Goal: Check status: Check status

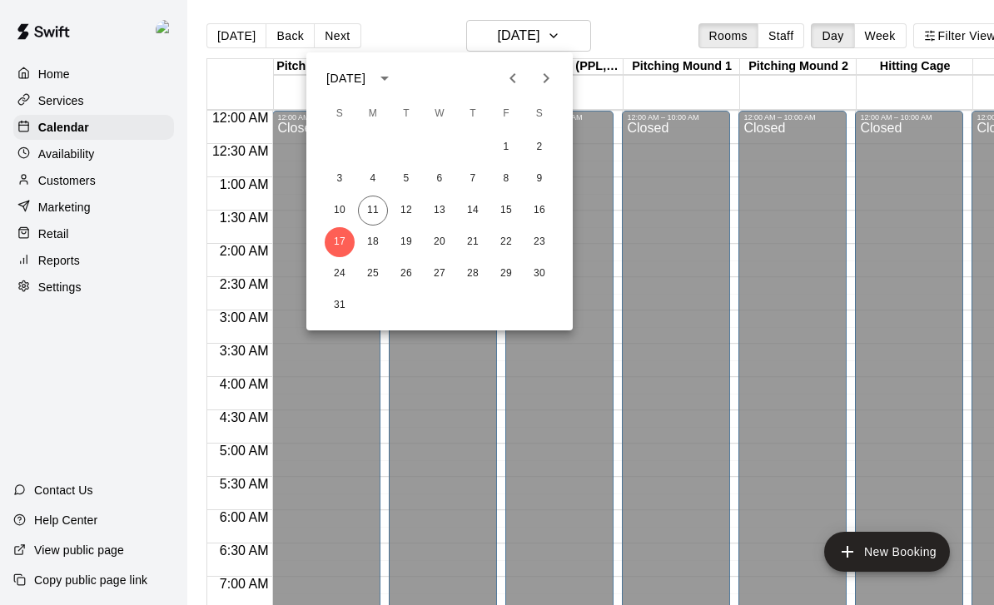
scroll to position [0, 87]
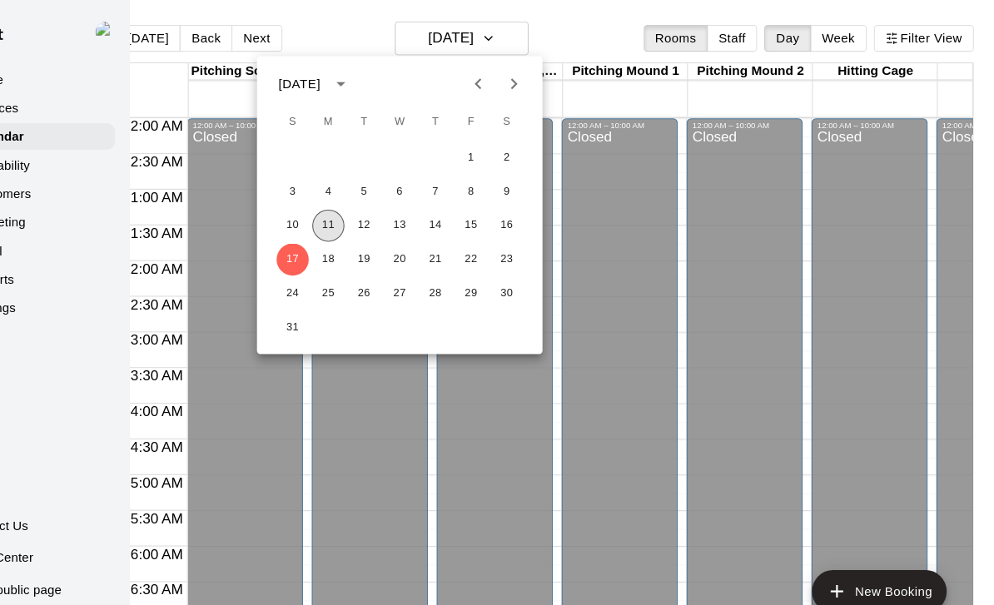
click at [358, 216] on button "11" at bounding box center [373, 211] width 30 height 30
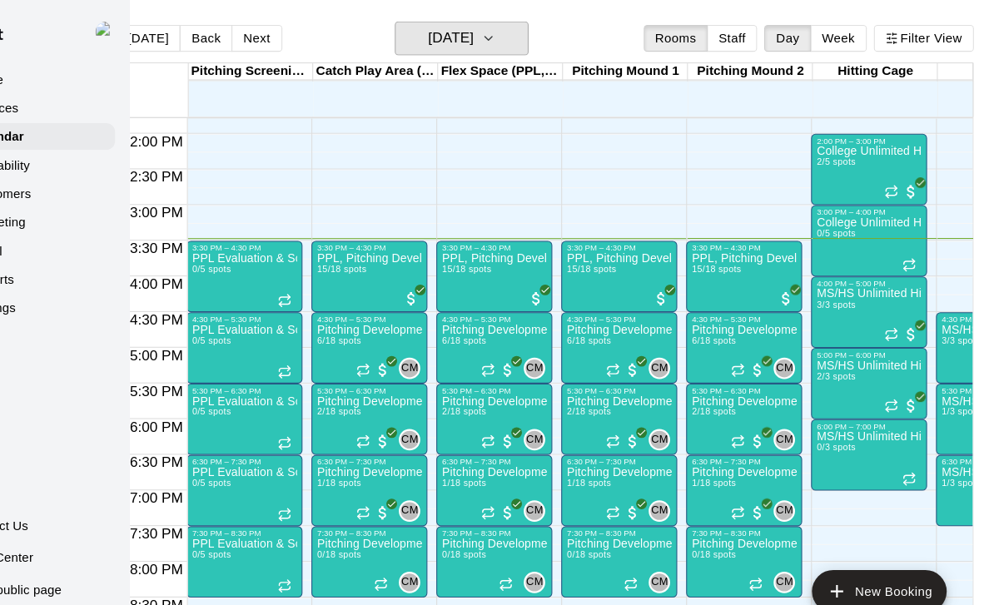
scroll to position [918, 0]
click at [484, 251] on div "PPL, Pitching Development Session 15/18 spots" at bounding box center [528, 538] width 98 height 605
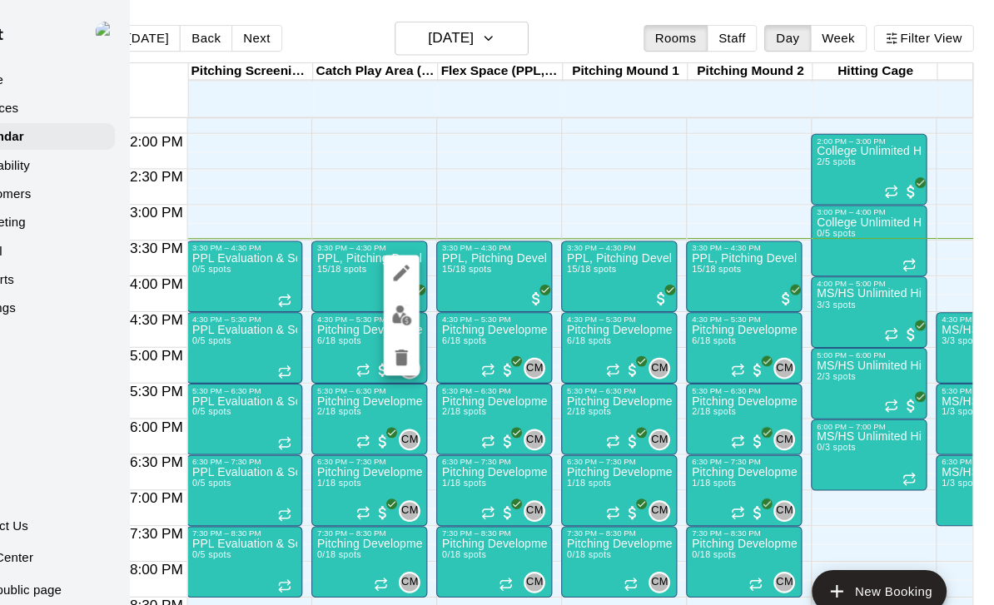
click at [432, 301] on img "edit" at bounding box center [441, 294] width 19 height 19
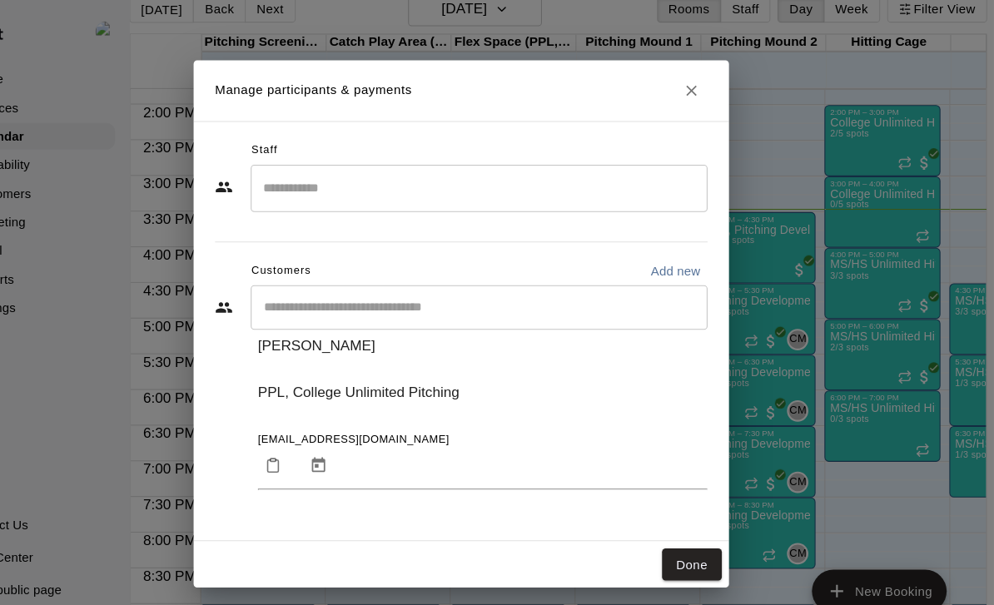
scroll to position [70, 20]
click at [703, 86] on icon "Close" at bounding box center [711, 85] width 17 height 17
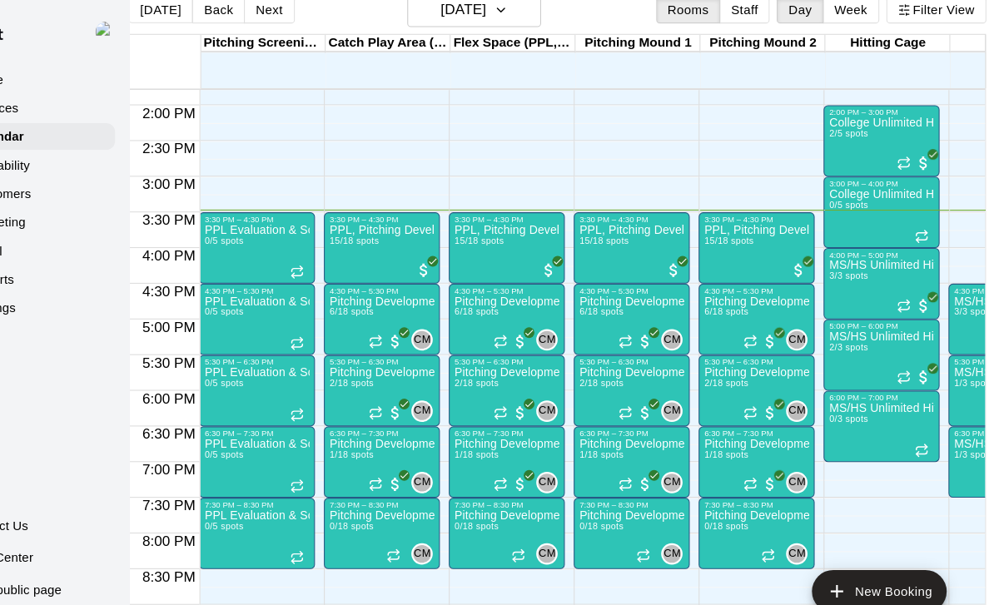
click at [575, 325] on div at bounding box center [497, 302] width 994 height 605
click at [548, 357] on img "edit" at bounding box center [557, 357] width 19 height 19
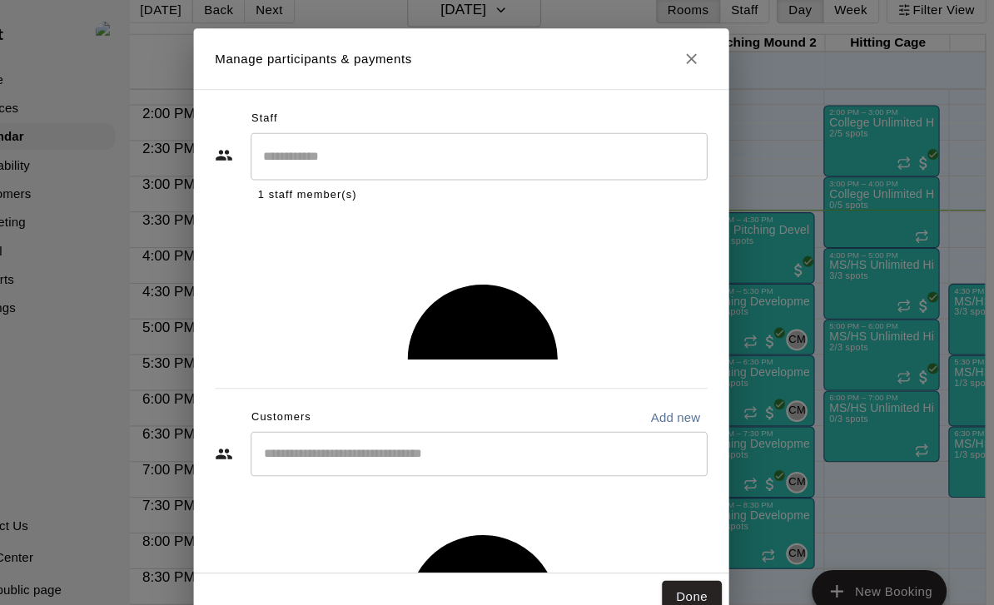
scroll to position [44, 0]
click at [703, 59] on icon "Close" at bounding box center [711, 55] width 17 height 17
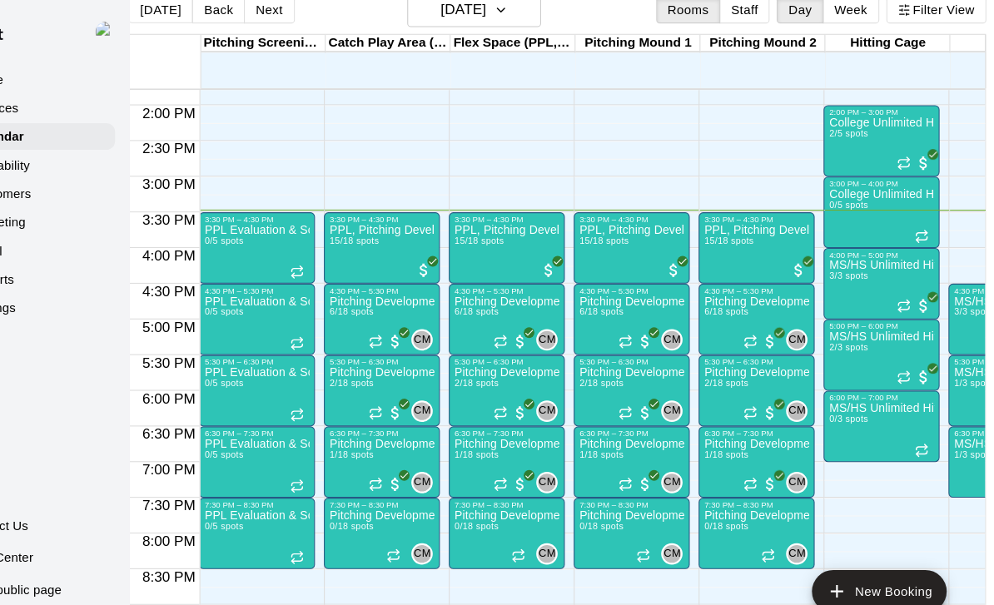
click at [607, 275] on div "Pitching Development Session, PPL [GEOGRAPHIC_DATA] 6/18 spots" at bounding box center [656, 577] width 98 height 605
click at [548, 292] on img "edit" at bounding box center [557, 290] width 19 height 19
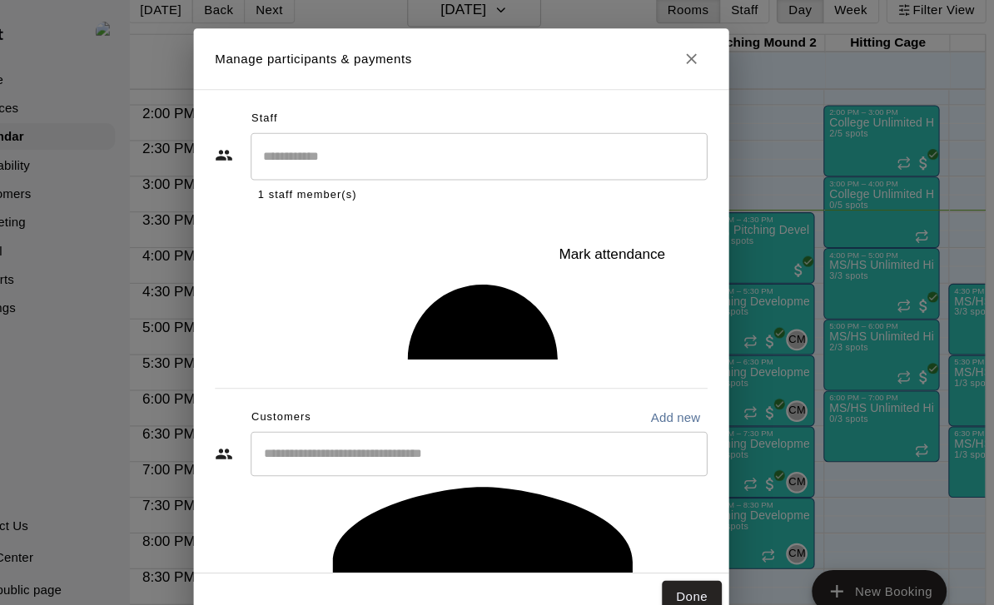
scroll to position [269, 0]
click at [697, 45] on button "Close" at bounding box center [712, 55] width 30 height 30
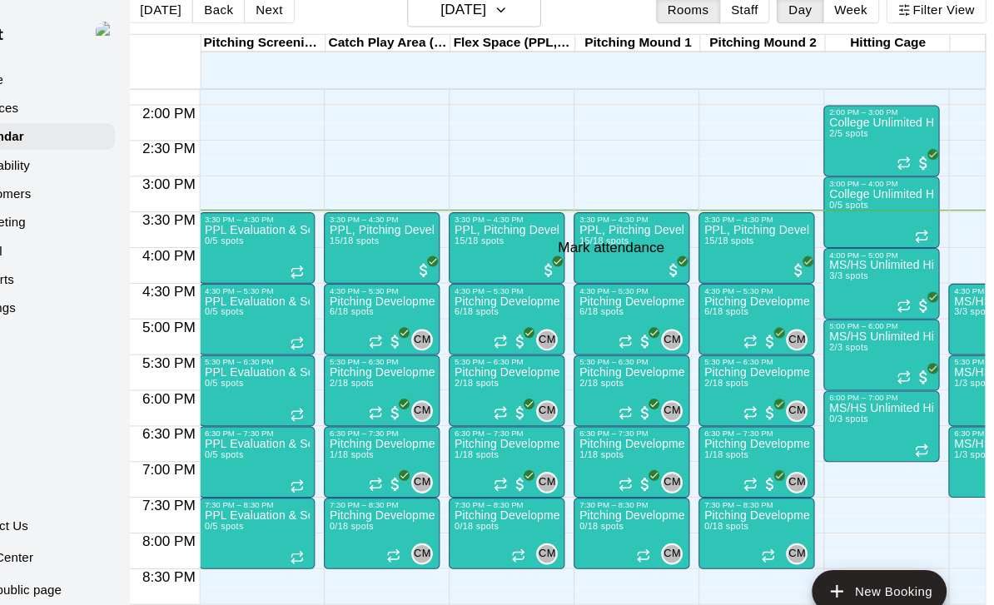
scroll to position [271, 1]
click at [607, 481] on p "Pitching Development Session, PPL [GEOGRAPHIC_DATA]" at bounding box center [656, 481] width 98 height 0
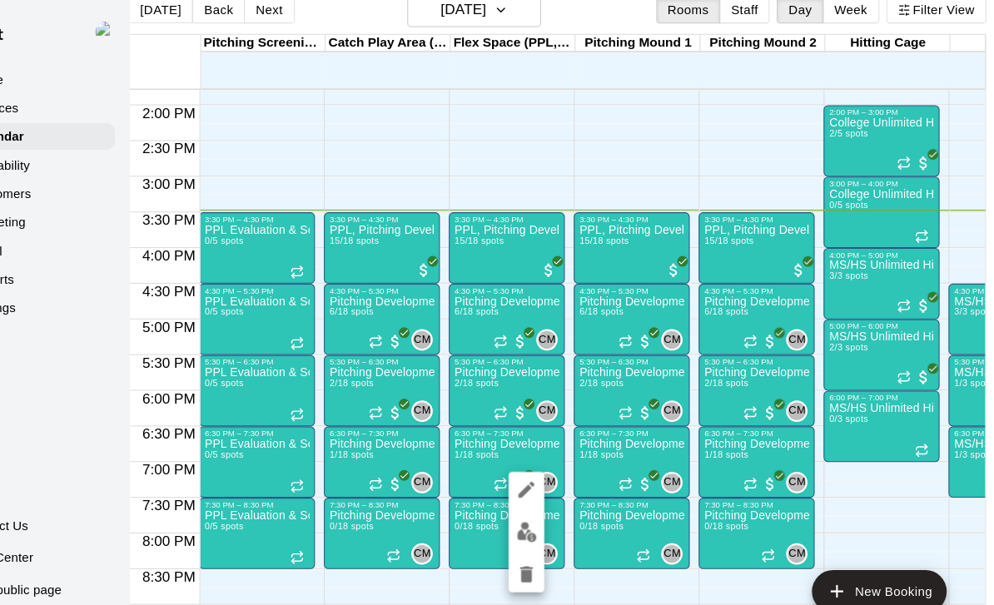
click at [607, 384] on div at bounding box center [497, 302] width 994 height 605
click at [607, 414] on p "Pitching Development Session, PPL [GEOGRAPHIC_DATA]" at bounding box center [656, 414] width 98 height 0
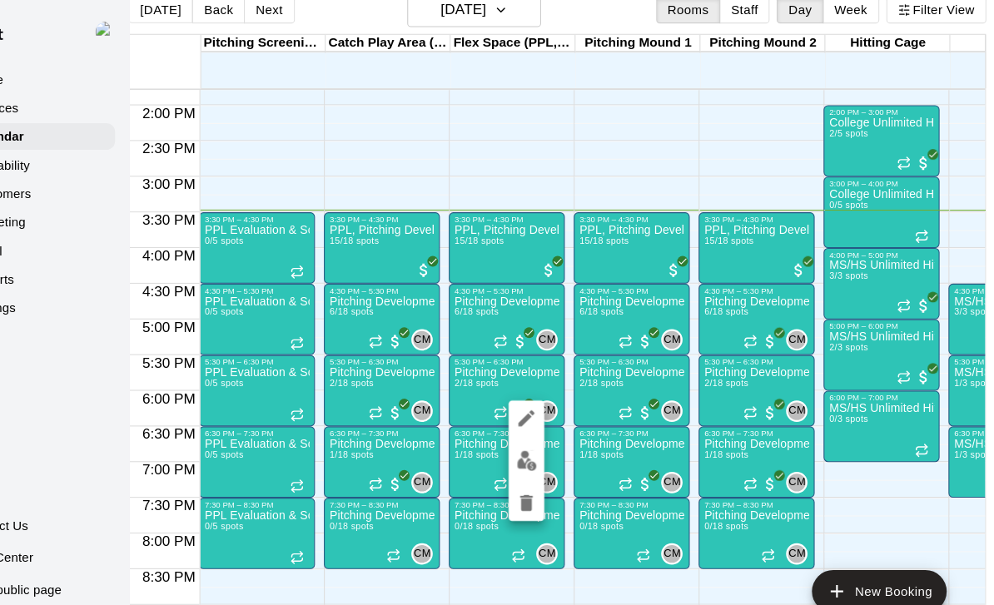
click at [548, 427] on img "edit" at bounding box center [557, 429] width 19 height 19
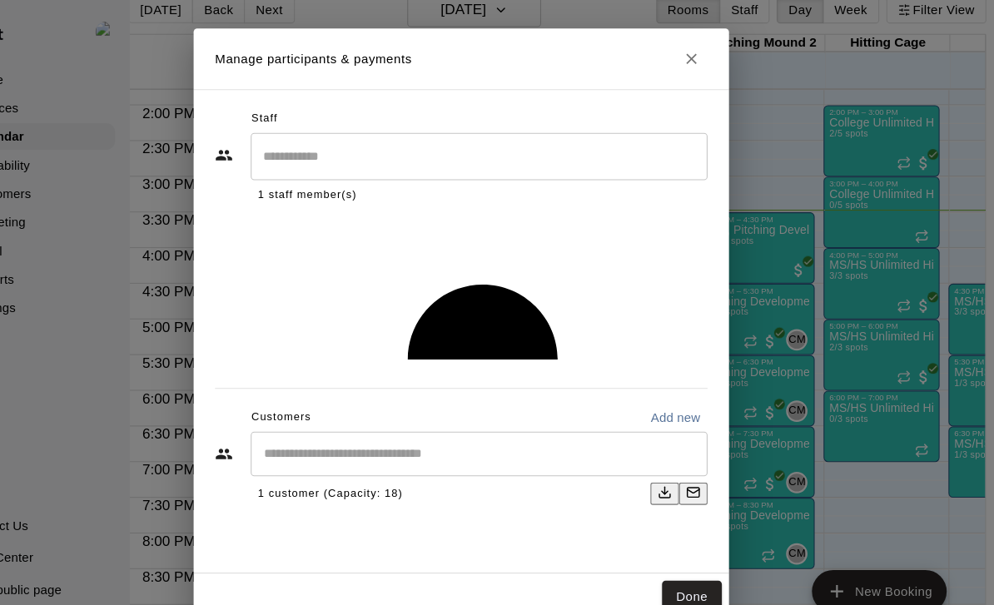
click at [697, 70] on button "Close" at bounding box center [712, 55] width 30 height 30
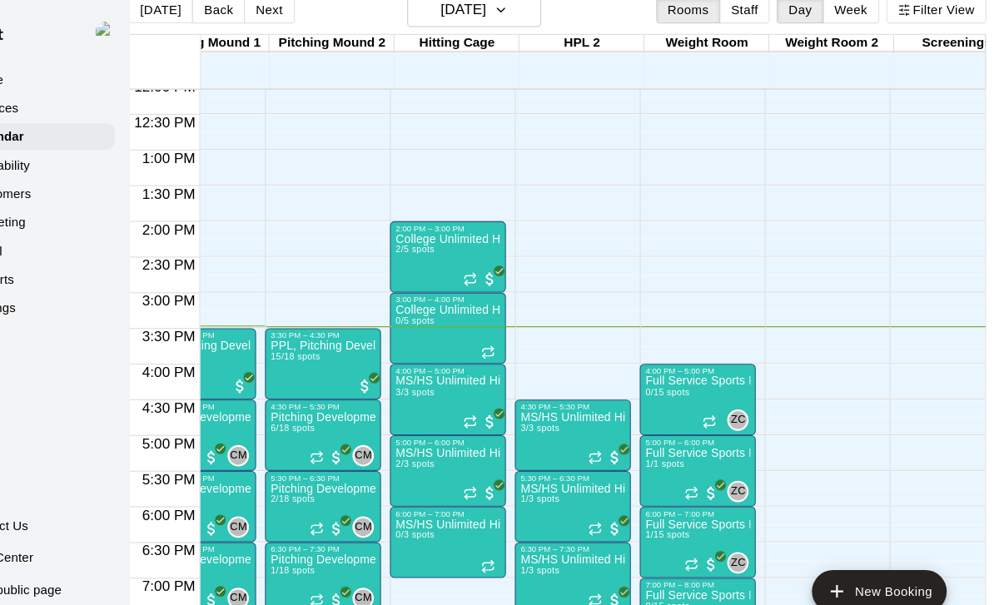
scroll to position [0, 0]
